Goal: Task Accomplishment & Management: Use online tool/utility

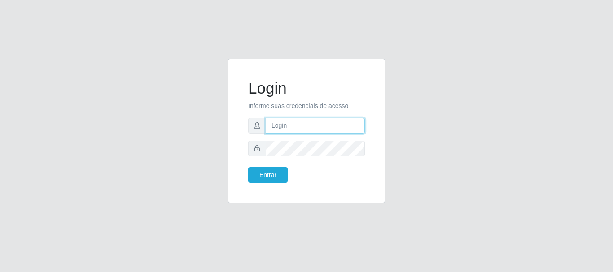
click at [336, 131] on input "text" at bounding box center [315, 126] width 99 height 16
type input "[EMAIL_ADDRESS][DOMAIN_NAME]"
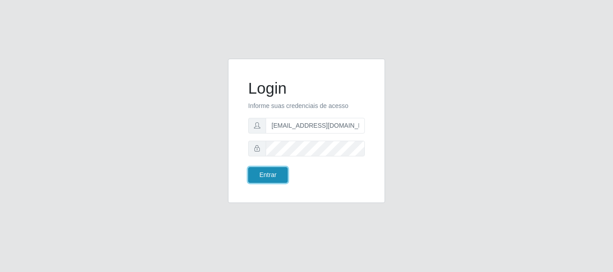
click at [274, 173] on button "Entrar" at bounding box center [267, 175] width 39 height 16
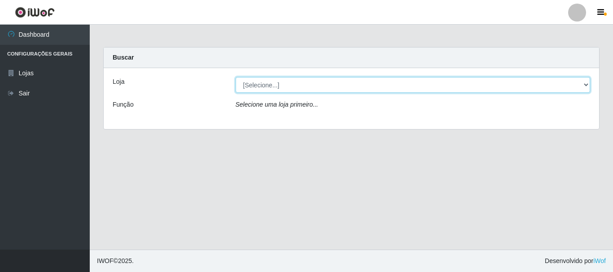
click at [589, 83] on select "[Selecione...] SuperFácil Atacado - Rodoviária" at bounding box center [413, 85] width 355 height 16
select select "400"
click at [236, 77] on select "[Selecione...] SuperFácil Atacado - Rodoviária" at bounding box center [413, 85] width 355 height 16
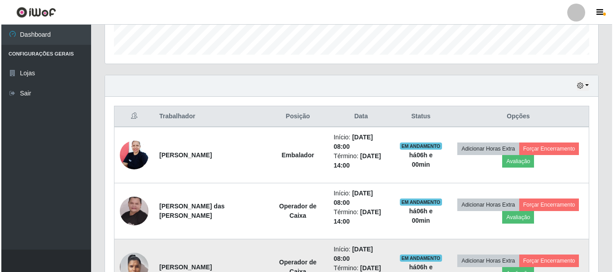
scroll to position [314, 0]
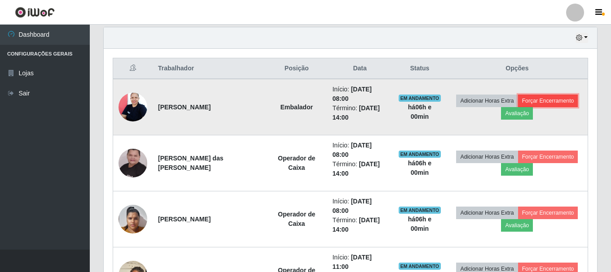
click at [547, 102] on button "Forçar Encerramento" at bounding box center [548, 101] width 60 height 13
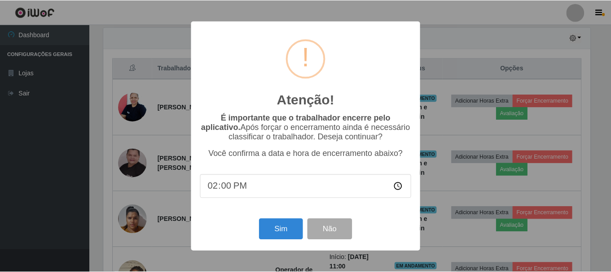
scroll to position [186, 489]
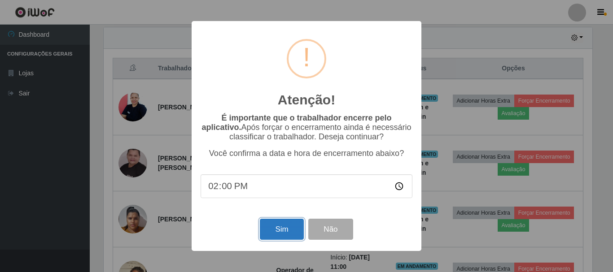
click at [290, 237] on button "Sim" at bounding box center [282, 229] width 44 height 21
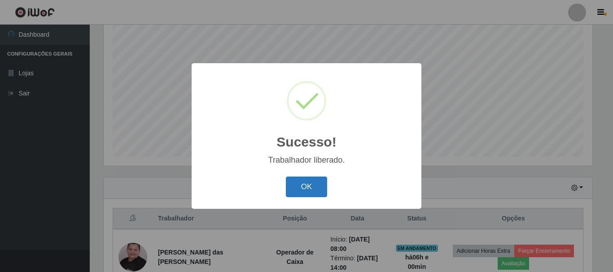
click at [310, 184] on button "OK" at bounding box center [307, 187] width 42 height 21
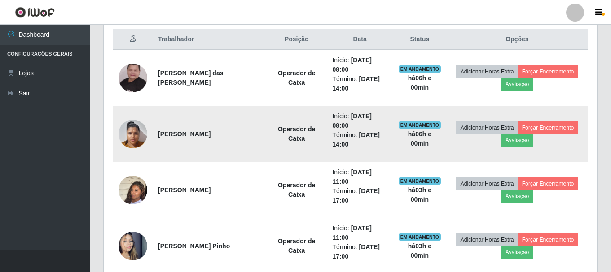
scroll to position [298, 0]
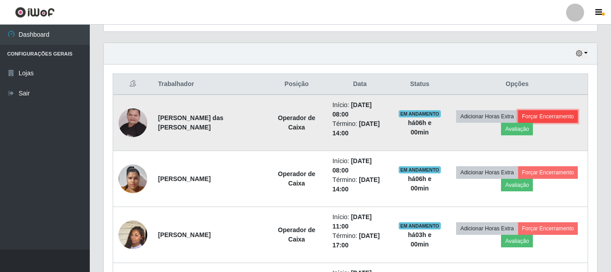
click at [558, 116] on button "Forçar Encerramento" at bounding box center [548, 116] width 60 height 13
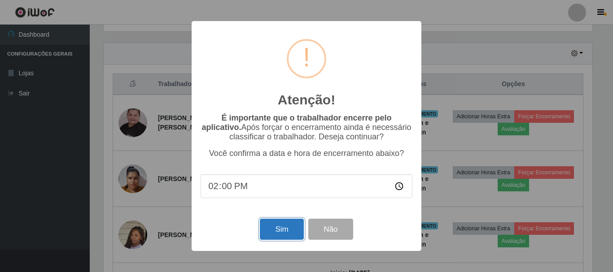
click at [279, 228] on button "Sim" at bounding box center [282, 229] width 44 height 21
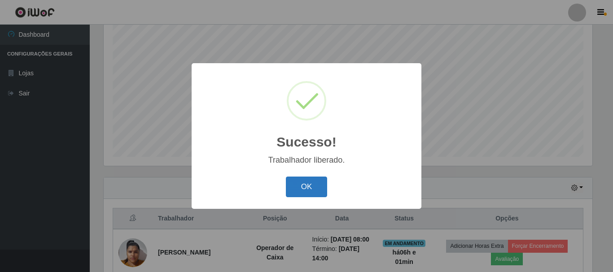
click at [299, 185] on button "OK" at bounding box center [307, 187] width 42 height 21
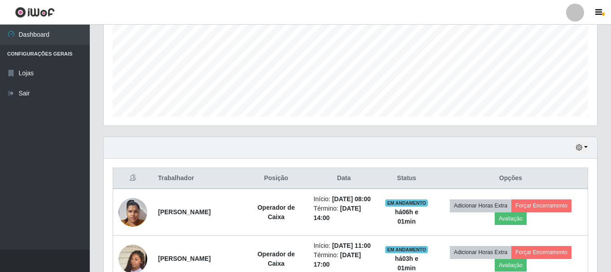
scroll to position [253, 0]
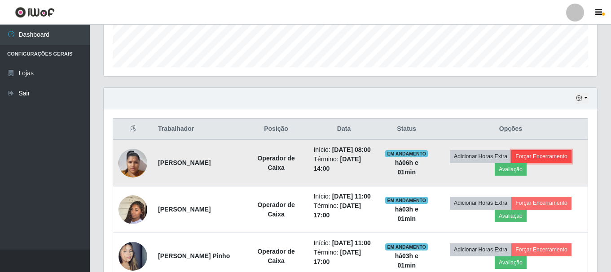
click at [532, 159] on button "Forçar Encerramento" at bounding box center [541, 156] width 60 height 13
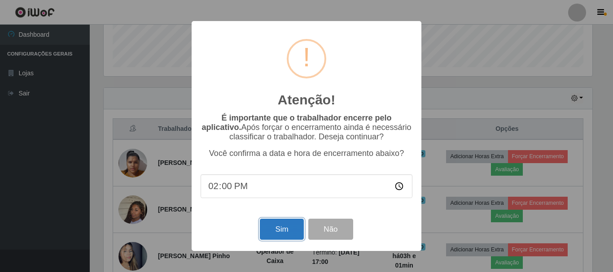
click at [294, 228] on button "Sim" at bounding box center [282, 229] width 44 height 21
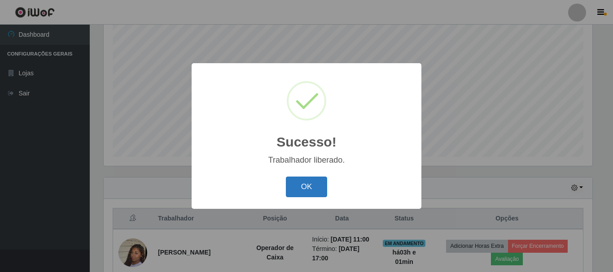
click at [308, 179] on button "OK" at bounding box center [307, 187] width 42 height 21
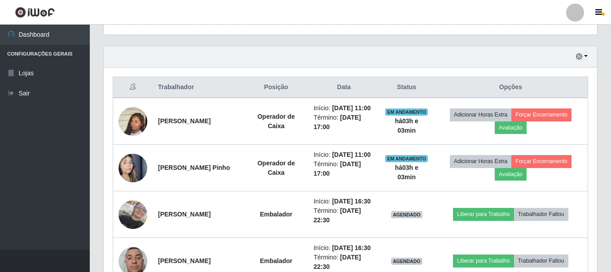
scroll to position [298, 0]
